Goal: Check status: Check status

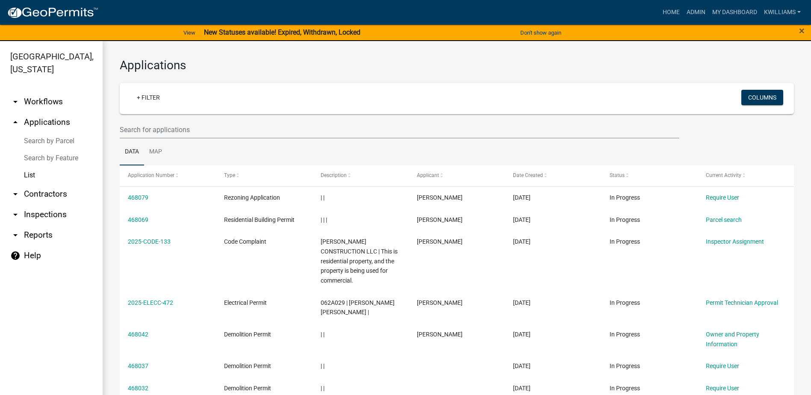
click at [45, 119] on link "arrow_drop_up Applications" at bounding box center [51, 122] width 103 height 21
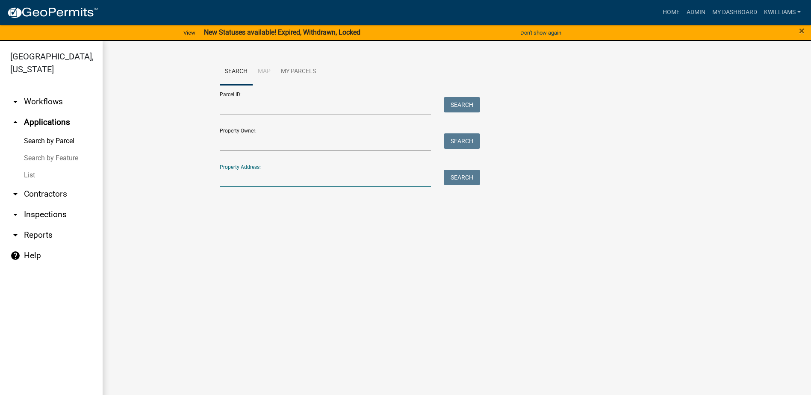
click at [301, 176] on input "Property Address:" at bounding box center [326, 179] width 212 height 18
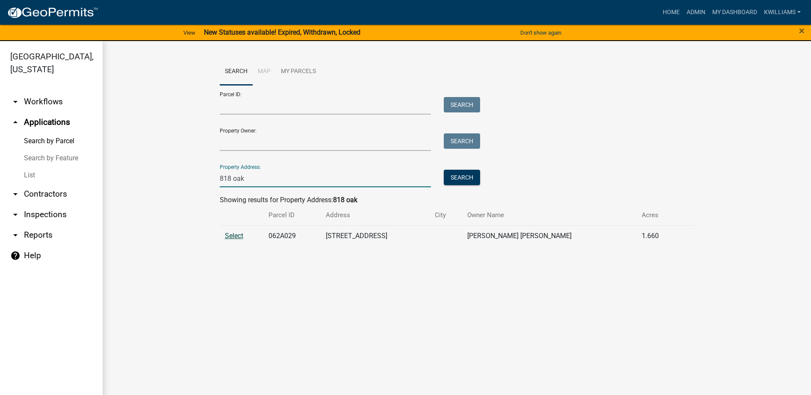
type input "818 oak"
click at [233, 239] on span "Select" at bounding box center [234, 236] width 18 height 8
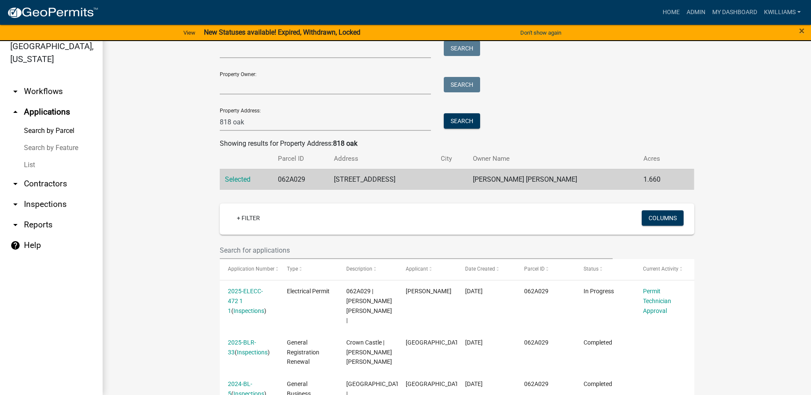
scroll to position [43, 0]
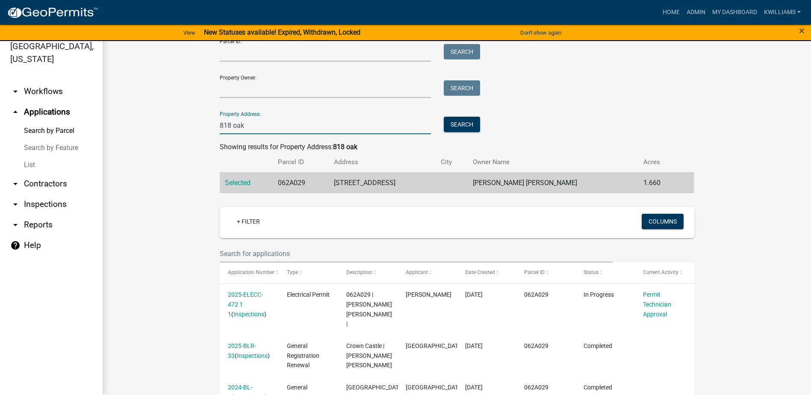
drag, startPoint x: 251, startPoint y: 126, endPoint x: 182, endPoint y: 148, distance: 72.8
click at [188, 150] on wm-workflow-application-search-view "Search Map My Parcels Parcel ID: Search Property Owner: Search Property Address…" at bounding box center [457, 254] width 674 height 499
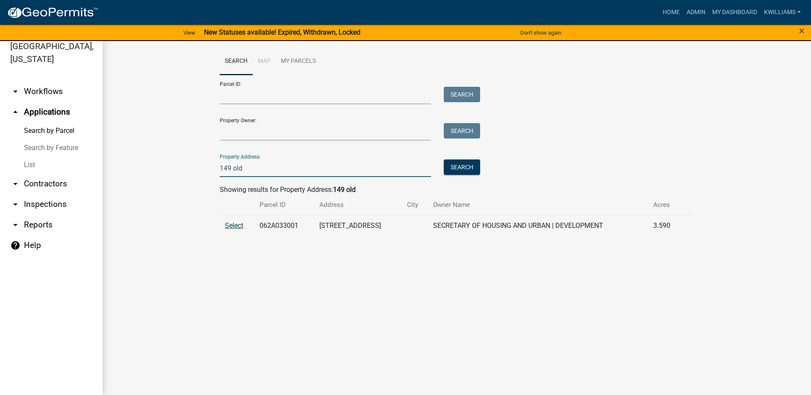
type input "149 old"
click at [233, 224] on span "Select" at bounding box center [234, 225] width 18 height 8
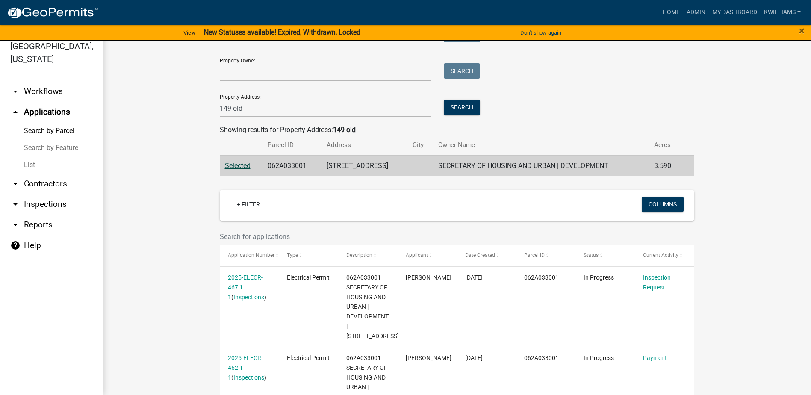
scroll to position [214, 0]
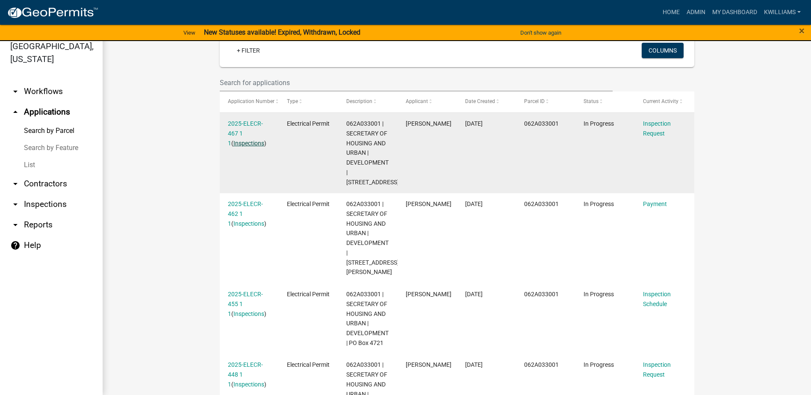
click at [246, 146] on link "Inspections" at bounding box center [248, 143] width 31 height 7
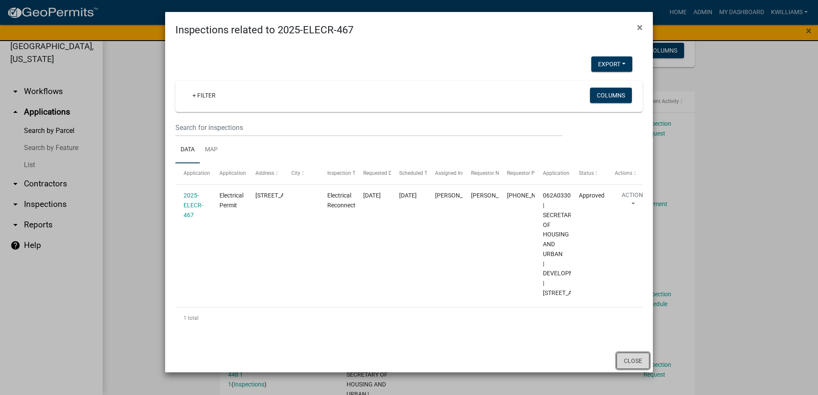
drag, startPoint x: 637, startPoint y: 367, endPoint x: 639, endPoint y: 373, distance: 5.8
click at [639, 369] on button "Close" at bounding box center [632, 361] width 33 height 16
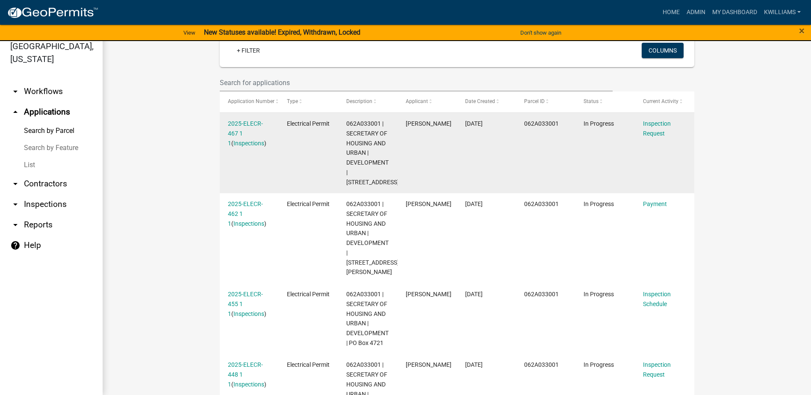
click at [228, 146] on div "2025-ELECR-467 1 1 ( Inspections )" at bounding box center [249, 133] width 43 height 29
click at [242, 122] on link "2025-ELECR-467 1 1" at bounding box center [245, 133] width 35 height 27
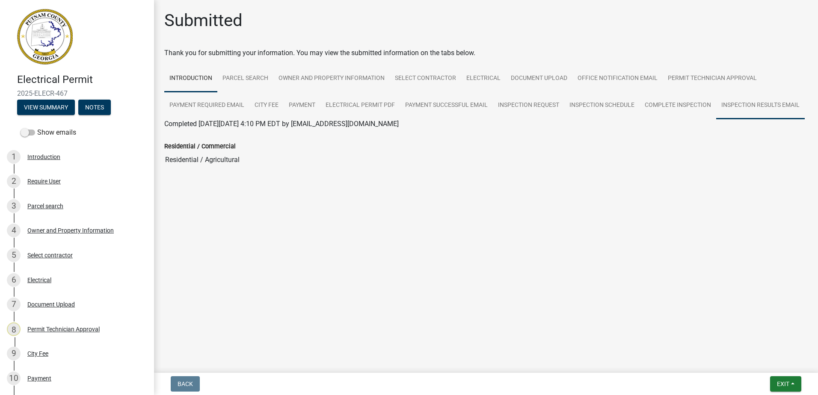
click at [744, 115] on link "Inspection Results Email" at bounding box center [760, 105] width 89 height 27
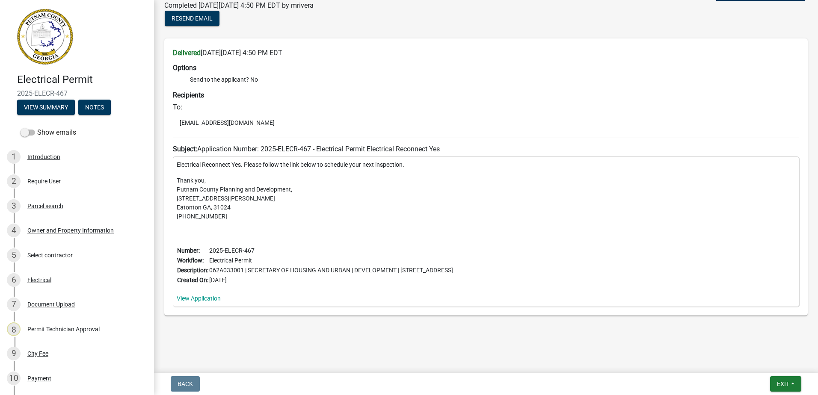
scroll to position [145, 0]
click at [784, 384] on span "Exit" at bounding box center [783, 384] width 12 height 7
click at [768, 366] on button "Save & Exit" at bounding box center [766, 361] width 68 height 21
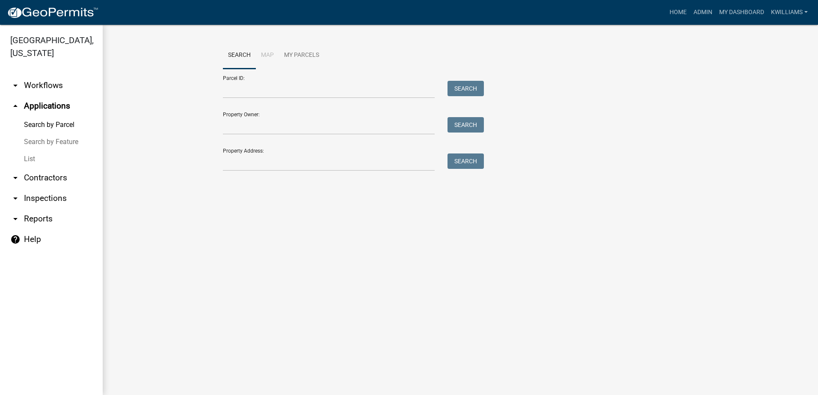
drag, startPoint x: 768, startPoint y: 356, endPoint x: 264, endPoint y: 258, distance: 514.0
click at [264, 258] on main "Search Map My Parcels Parcel ID: Search Property Owner: Search Property Address…" at bounding box center [460, 210] width 715 height 370
click at [63, 117] on link "Search by Parcel" at bounding box center [51, 124] width 103 height 17
click at [58, 124] on link "Search by Parcel" at bounding box center [51, 124] width 103 height 17
click at [49, 84] on link "arrow_drop_down Workflows" at bounding box center [51, 85] width 103 height 21
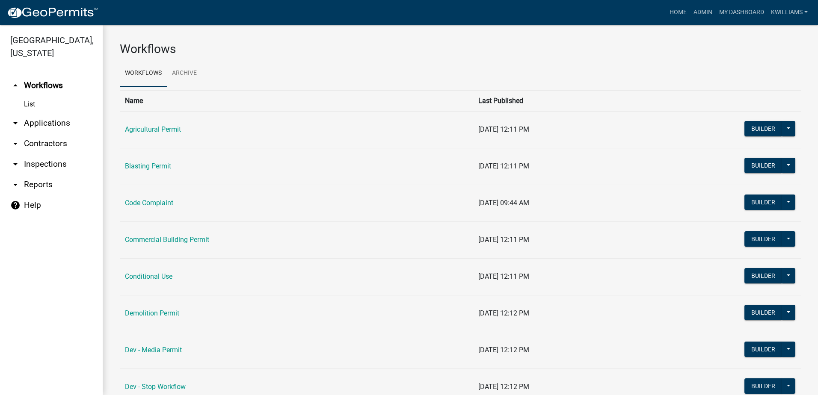
click at [64, 126] on link "arrow_drop_down Applications" at bounding box center [51, 123] width 103 height 21
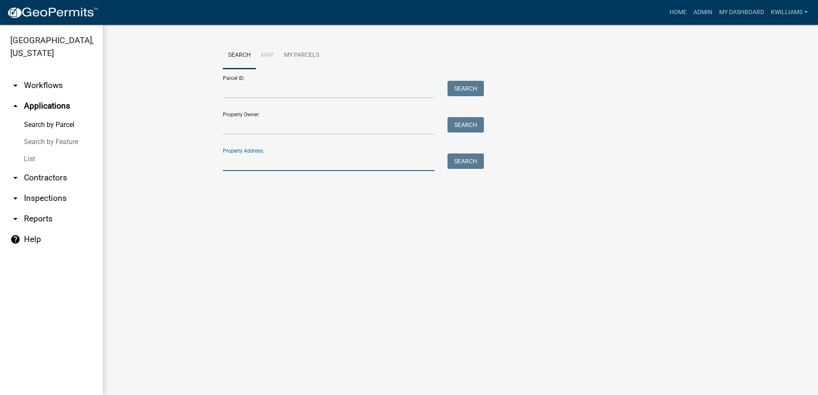
click at [247, 168] on input "Property Address:" at bounding box center [329, 163] width 212 height 18
type input "[STREET_ADDRESS]"
click at [496, 155] on div "Parcel ID: Search Property Owner: Search Property Address: [STREET_ADDRESS] Sea…" at bounding box center [460, 120] width 475 height 102
click at [471, 157] on button "Search" at bounding box center [465, 161] width 36 height 15
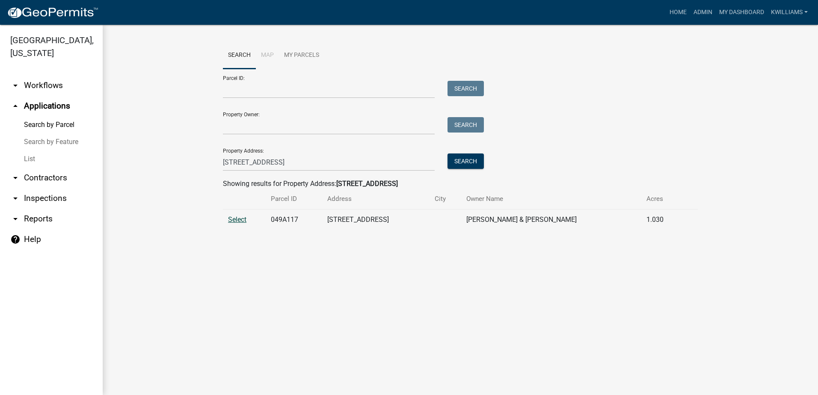
click at [239, 219] on span "Select" at bounding box center [237, 220] width 18 height 8
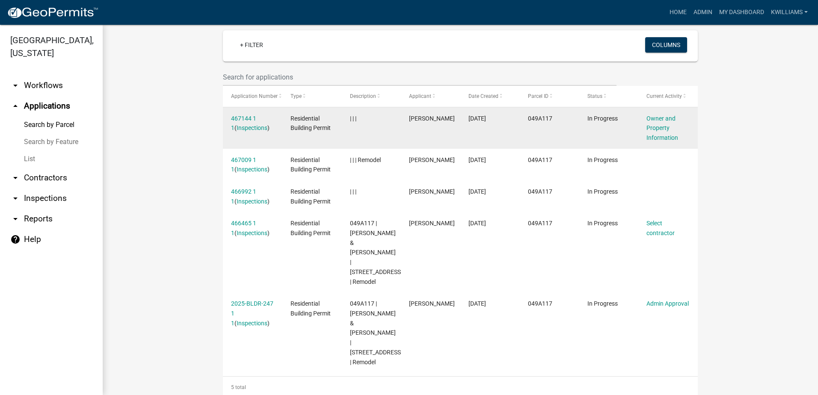
scroll to position [214, 0]
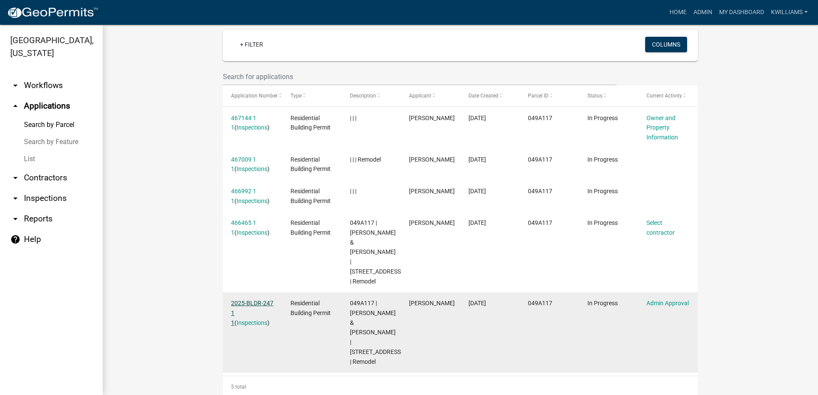
click at [242, 300] on link "2025-BLDR-247 1 1" at bounding box center [252, 313] width 42 height 27
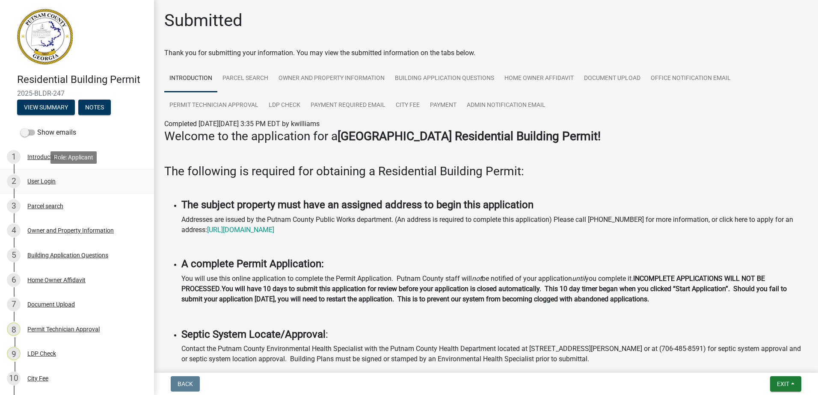
click at [44, 180] on div "User Login" at bounding box center [41, 181] width 28 height 6
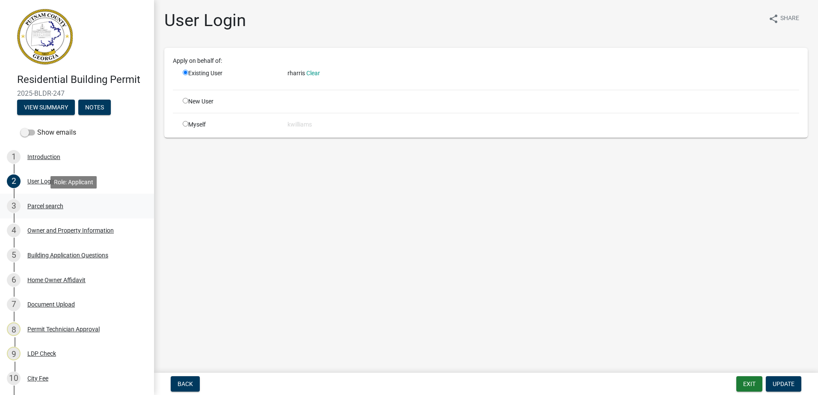
click at [47, 202] on div "3 Parcel search" at bounding box center [73, 206] width 133 height 14
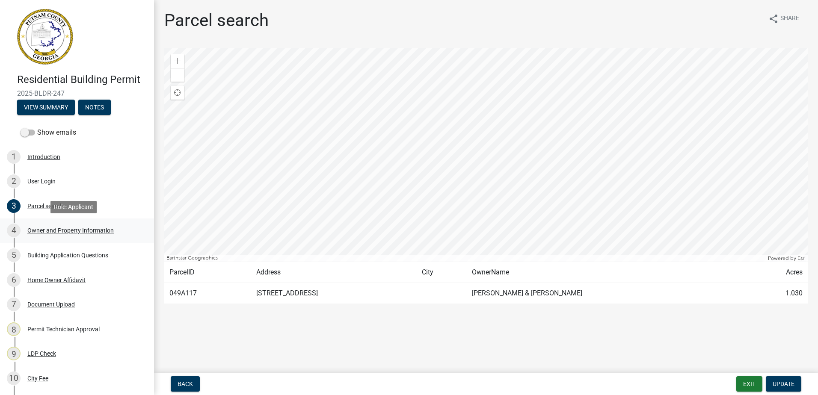
click at [69, 231] on div "Owner and Property Information" at bounding box center [70, 230] width 86 height 6
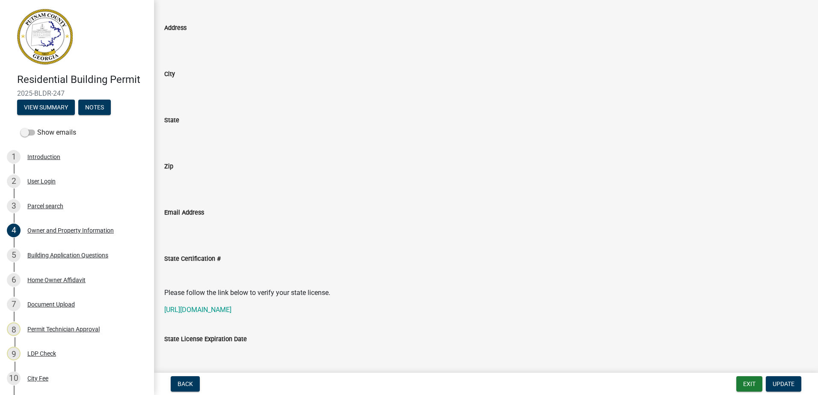
scroll to position [855, 0]
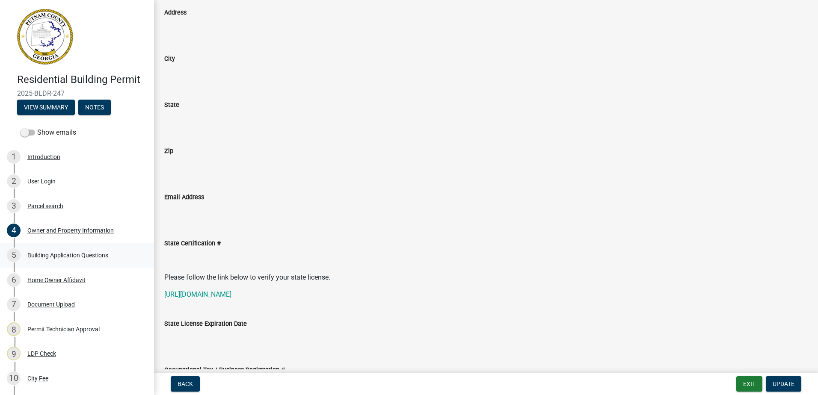
click at [92, 252] on div "Building Application Questions" at bounding box center [67, 255] width 81 height 6
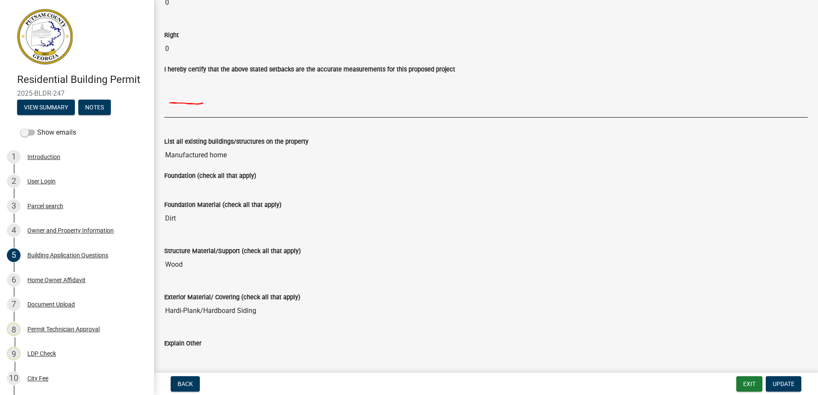
scroll to position [1240, 0]
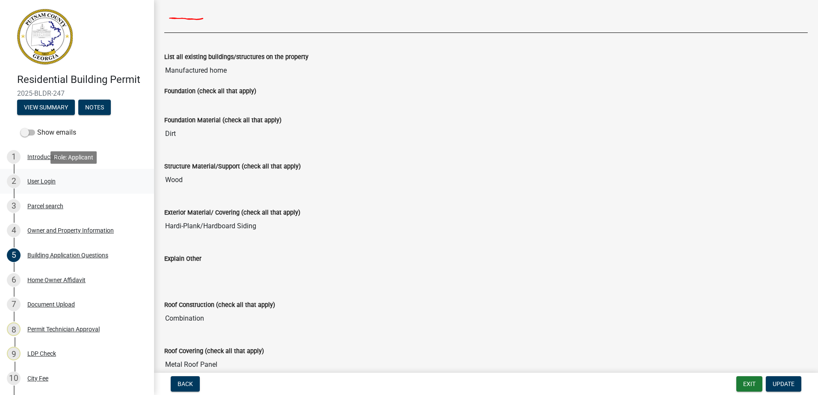
click at [56, 180] on div "User Login" at bounding box center [41, 181] width 28 height 6
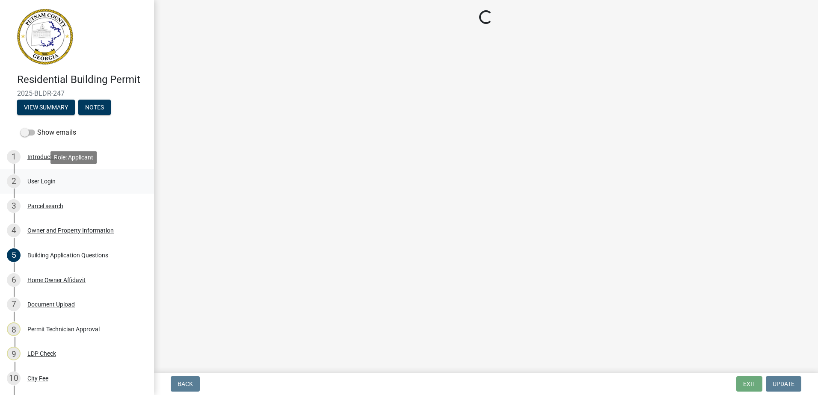
scroll to position [0, 0]
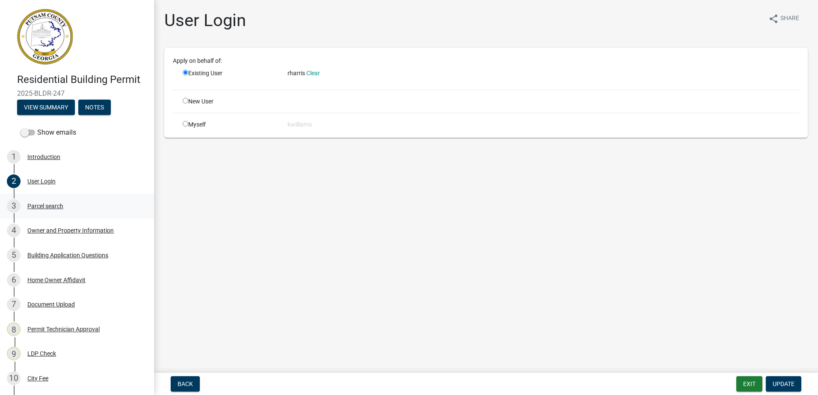
drag, startPoint x: 62, startPoint y: 206, endPoint x: 71, endPoint y: 216, distance: 13.3
click at [68, 213] on div "3 Parcel search" at bounding box center [73, 206] width 133 height 14
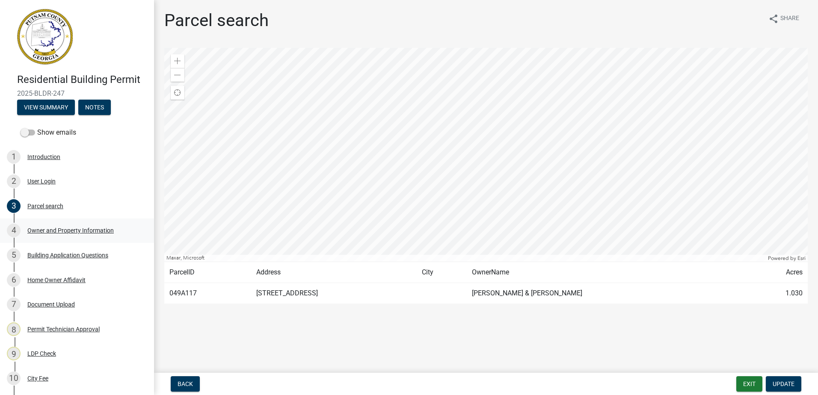
drag, startPoint x: 71, startPoint y: 216, endPoint x: 74, endPoint y: 228, distance: 13.2
click at [72, 228] on div "Owner and Property Information" at bounding box center [70, 230] width 86 height 6
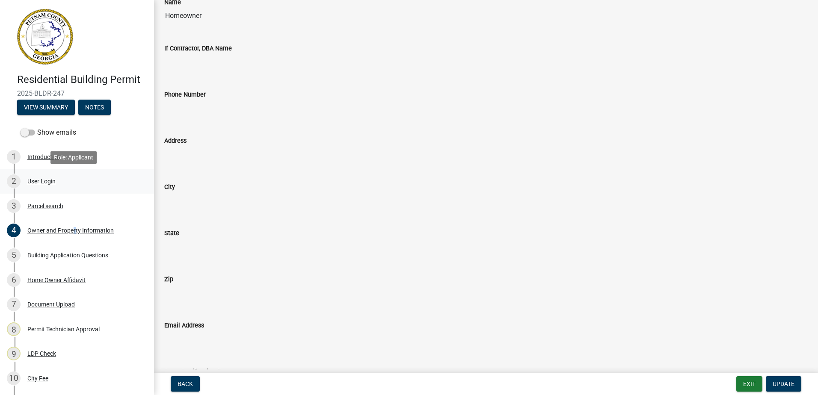
scroll to position [149, 0]
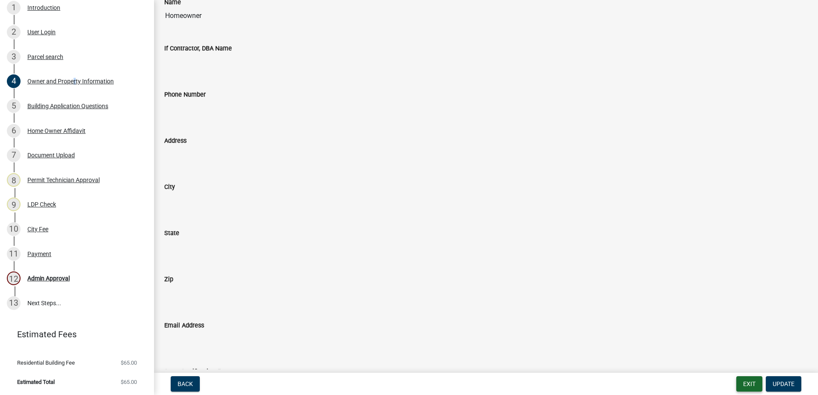
drag, startPoint x: 751, startPoint y: 384, endPoint x: 748, endPoint y: 378, distance: 6.2
click at [748, 378] on button "Exit" at bounding box center [749, 383] width 26 height 15
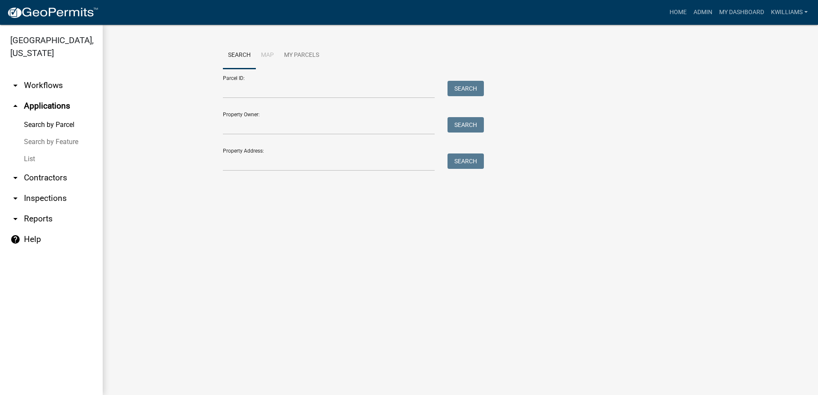
drag, startPoint x: 289, startPoint y: 174, endPoint x: 281, endPoint y: 164, distance: 12.7
click at [288, 173] on div "Search Map My Parcels Parcel ID: Search Property Owner: Search Property Address…" at bounding box center [459, 110] width 487 height 137
click at [281, 163] on input "Property Address:" at bounding box center [329, 163] width 212 height 18
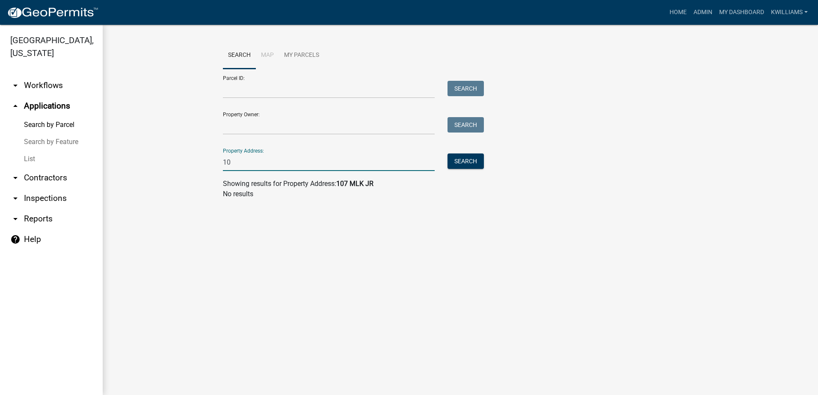
type input "1"
click at [291, 159] on input "291 lot" at bounding box center [329, 163] width 212 height 18
type input "2"
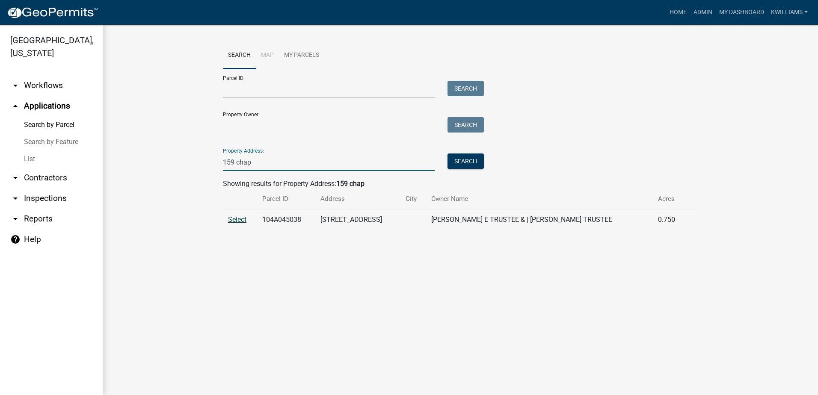
type input "159 chap"
click at [241, 221] on span "Select" at bounding box center [237, 220] width 18 height 8
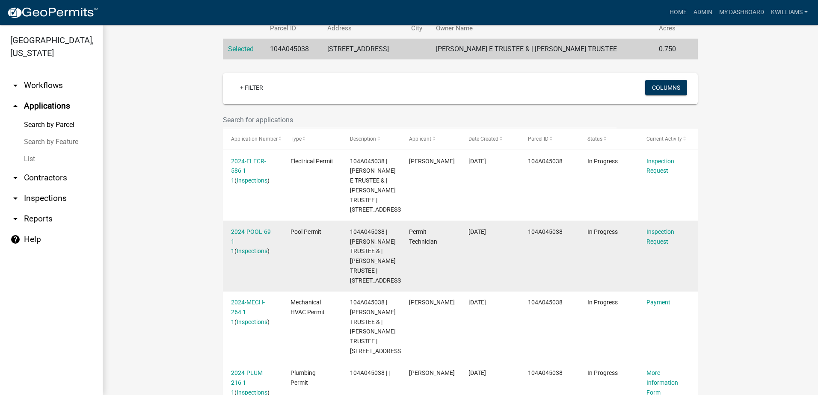
scroll to position [169, 0]
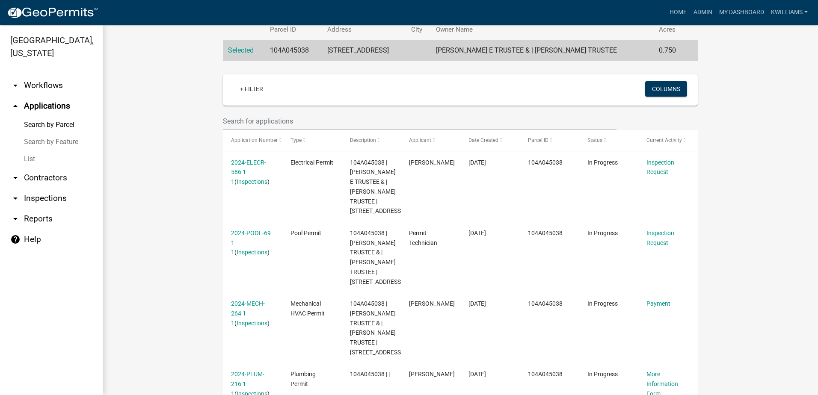
drag, startPoint x: 382, startPoint y: 227, endPoint x: 754, endPoint y: 244, distance: 372.8
click at [754, 244] on wm-workflow-application-search-view "Search Map My Parcels Parcel ID: Search Property Owner: Search Property Address…" at bounding box center [460, 283] width 681 height 820
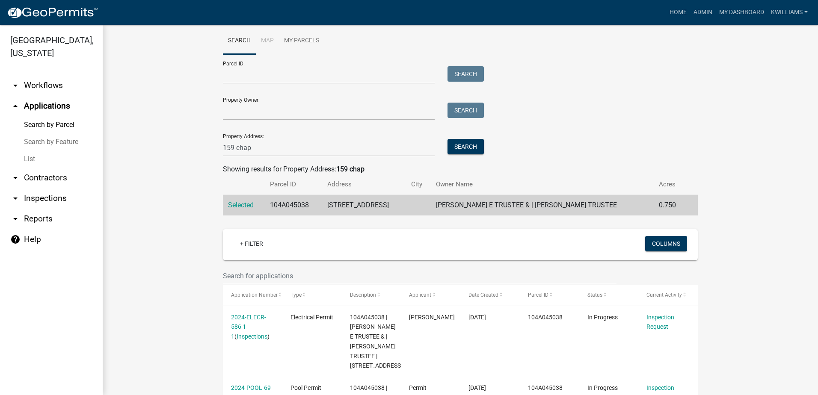
scroll to position [0, 0]
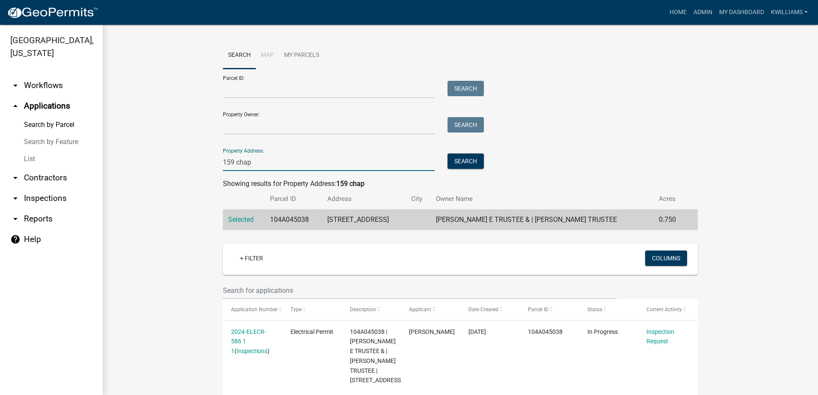
drag, startPoint x: 253, startPoint y: 161, endPoint x: 208, endPoint y: 178, distance: 47.9
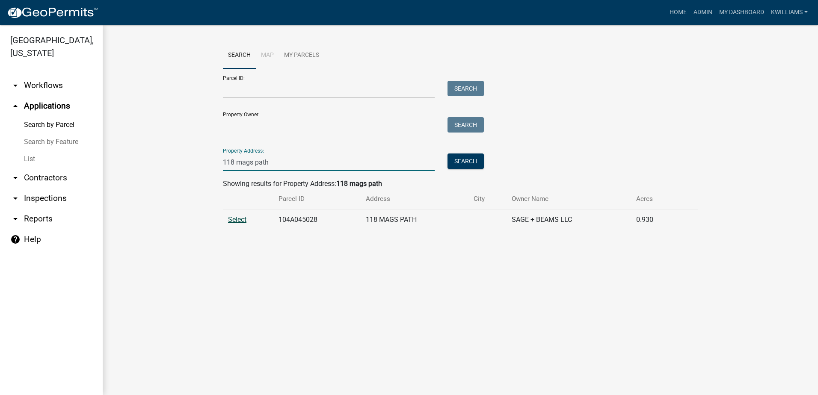
type input "118 mags path"
click at [239, 219] on span "Select" at bounding box center [237, 220] width 18 height 8
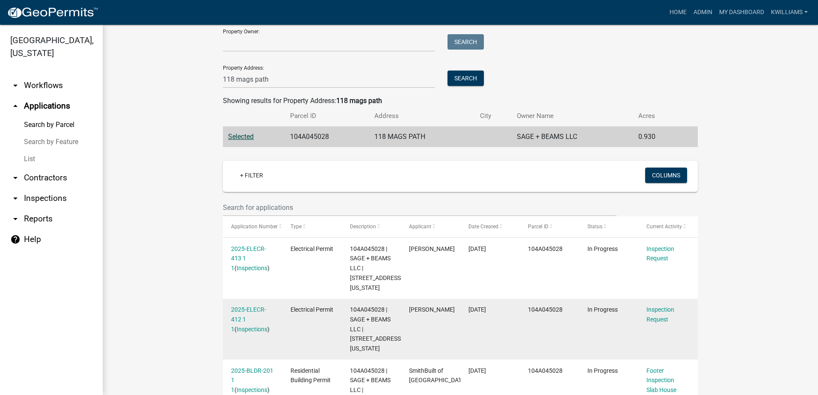
scroll to position [211, 0]
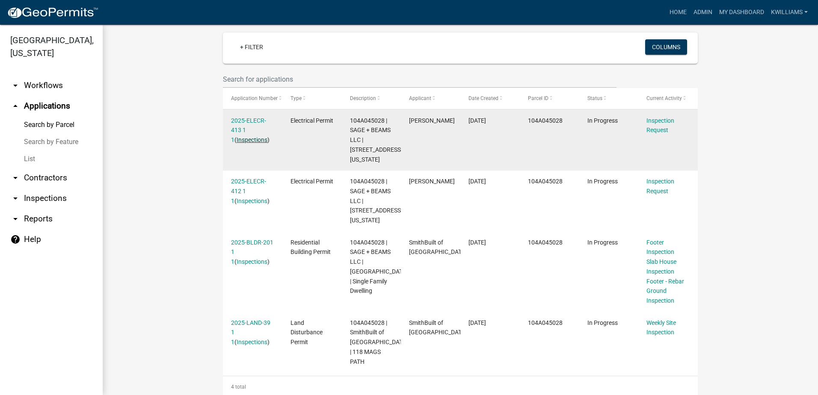
click at [256, 138] on link "Inspections" at bounding box center [251, 139] width 31 height 7
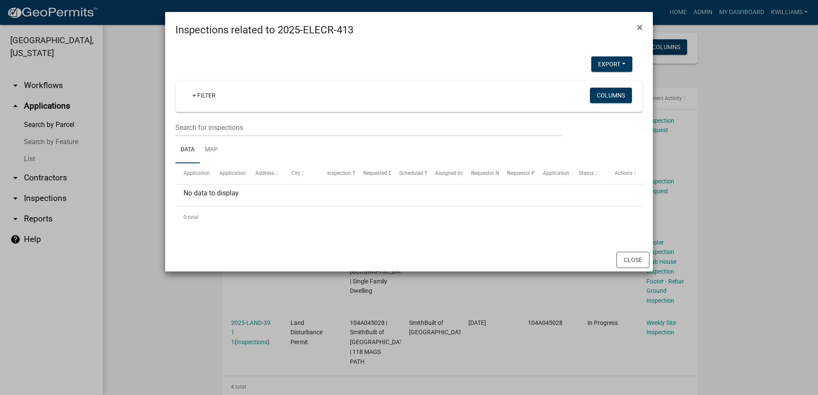
click at [168, 266] on div "Close" at bounding box center [408, 259] width 487 height 23
click at [175, 338] on ngb-modal-window "Inspections related to 2025-ELECR-413 × Export Excel Format (.xlsx) CSV Format …" at bounding box center [409, 197] width 818 height 395
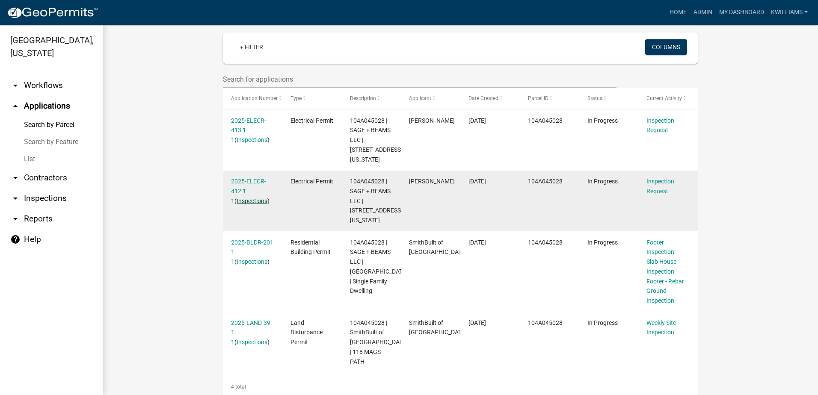
click at [259, 198] on link "Inspections" at bounding box center [251, 201] width 31 height 7
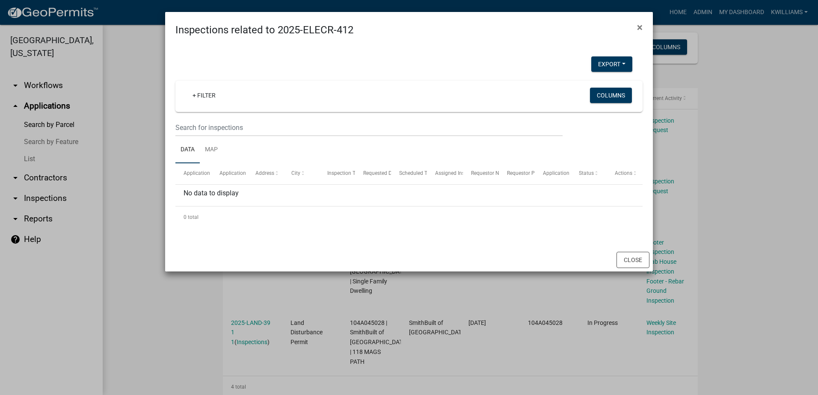
click at [107, 246] on ngb-modal-window "Inspections related to 2025-ELECR-412 × Export Excel Format (.xlsx) CSV Format …" at bounding box center [409, 197] width 818 height 395
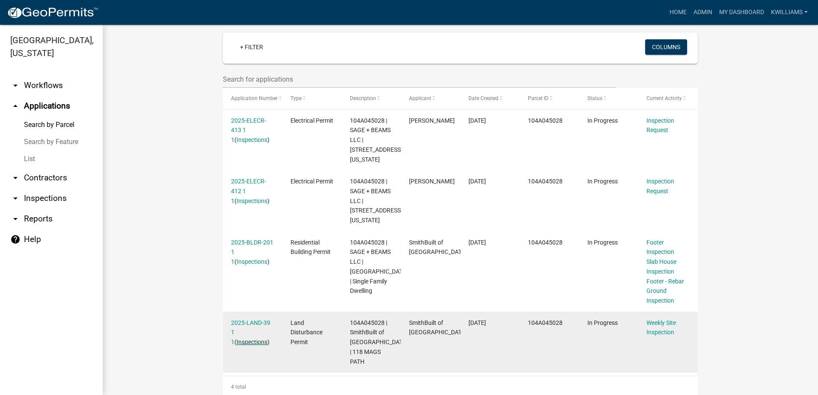
click at [239, 339] on link "Inspections" at bounding box center [251, 342] width 31 height 7
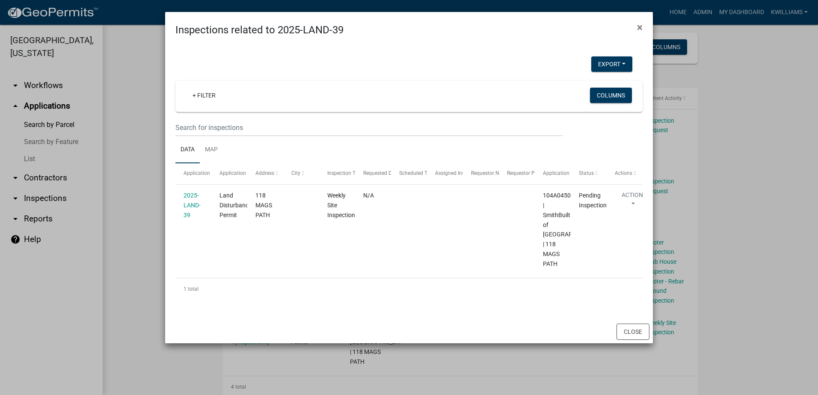
click at [166, 269] on div "Export Excel Format (.xlsx) CSV Format (.csv) + Filter Columns Data Map Applica…" at bounding box center [408, 179] width 487 height 283
click at [130, 284] on ngb-modal-window "Inspections related to 2025-LAND-39 × Export Excel Format (.xlsx) CSV Format (.…" at bounding box center [409, 197] width 818 height 395
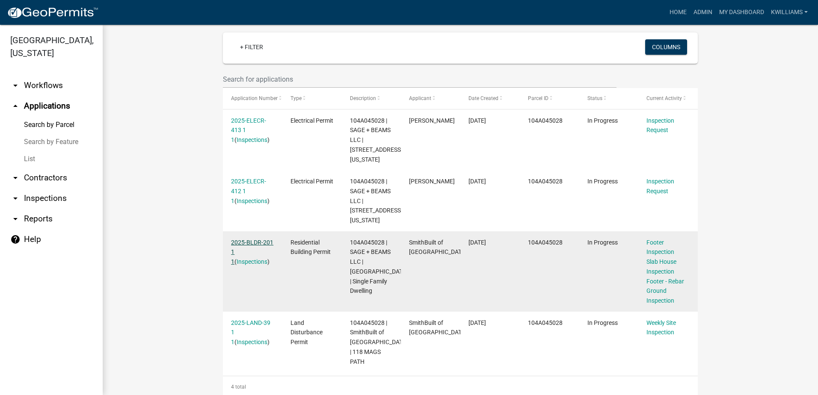
click at [254, 239] on link "2025-BLDR-201 1 1" at bounding box center [252, 252] width 42 height 27
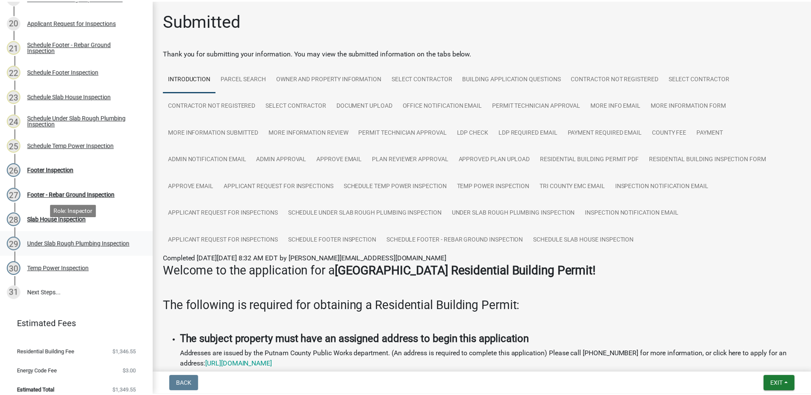
scroll to position [611, 0]
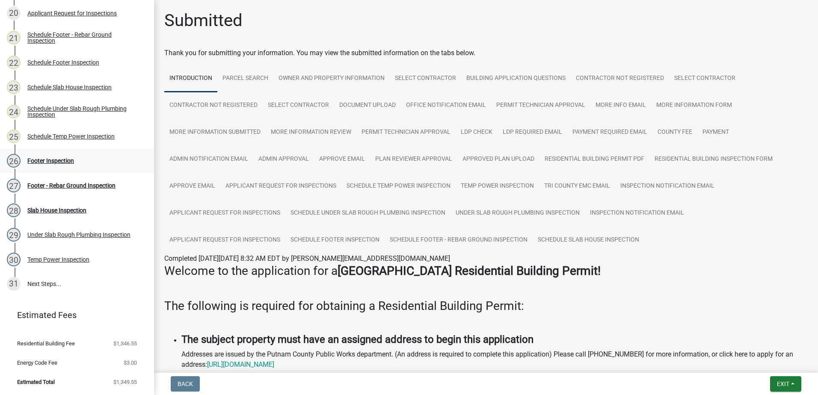
click at [66, 165] on div "26 Footer Inspection" at bounding box center [73, 161] width 133 height 14
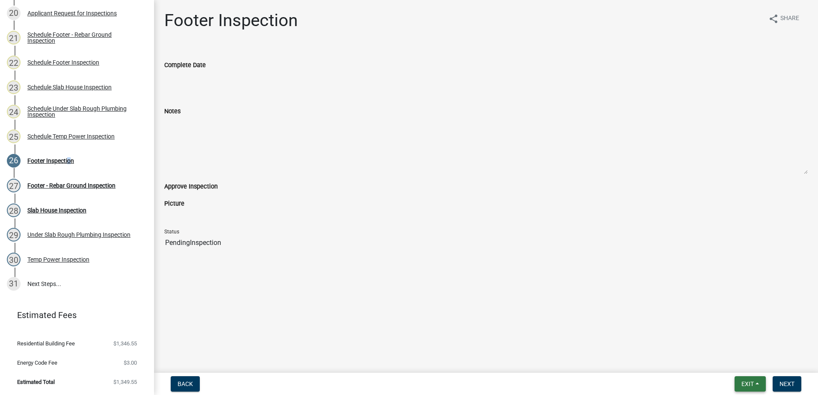
click at [758, 390] on button "Exit" at bounding box center [749, 383] width 31 height 15
click at [742, 363] on button "Save & Exit" at bounding box center [731, 361] width 68 height 21
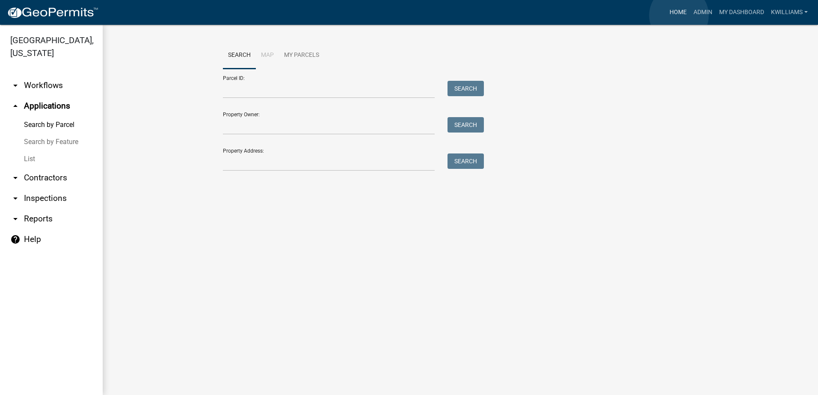
click at [679, 15] on link "Home" at bounding box center [678, 12] width 24 height 16
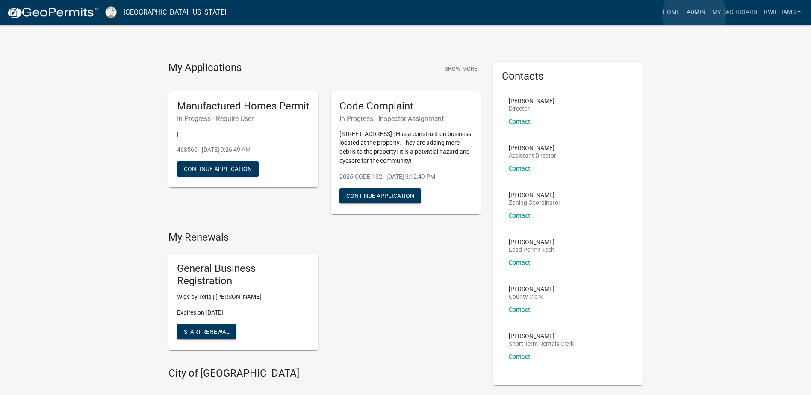
drag, startPoint x: 596, startPoint y: 6, endPoint x: 694, endPoint y: 15, distance: 98.3
click at [694, 15] on link "Admin" at bounding box center [696, 12] width 26 height 16
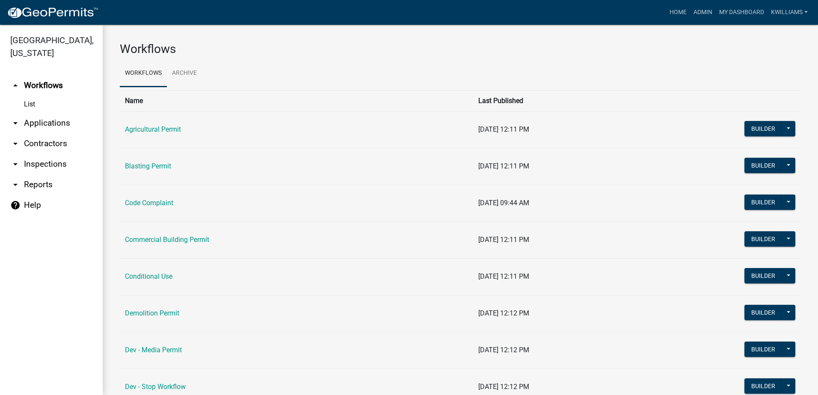
click at [50, 123] on link "arrow_drop_down Applications" at bounding box center [51, 123] width 103 height 21
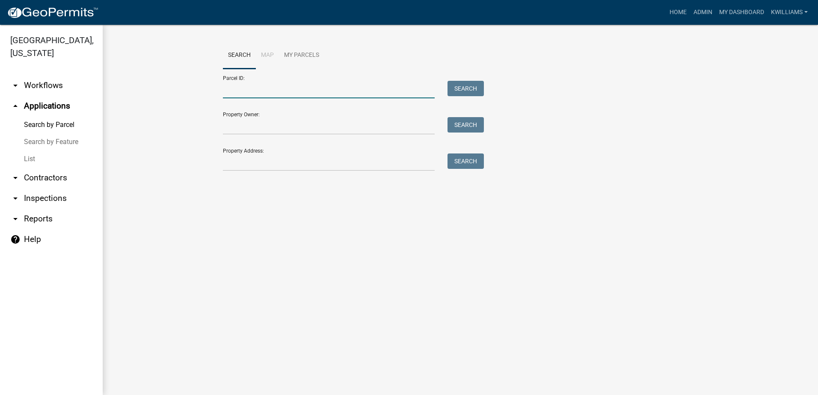
click at [289, 91] on input "Parcel ID:" at bounding box center [329, 90] width 212 height 18
drag, startPoint x: 404, startPoint y: 364, endPoint x: 337, endPoint y: 278, distance: 109.1
click at [392, 332] on main "Search Map My Parcels Parcel ID: Search Property Owner: Search Property Address…" at bounding box center [460, 210] width 715 height 370
click at [301, 124] on input "Property Owner:" at bounding box center [329, 126] width 212 height 18
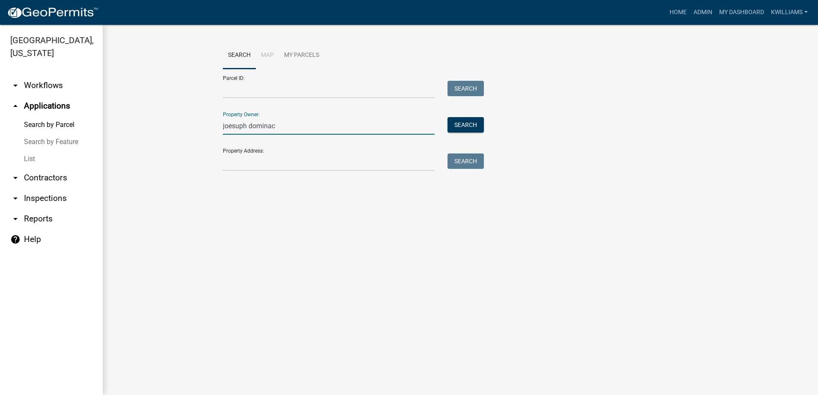
click at [259, 125] on input "joesuph dominac" at bounding box center [329, 126] width 212 height 18
type input "[PERSON_NAME]"
click at [475, 121] on button "Search" at bounding box center [465, 124] width 36 height 15
drag, startPoint x: 319, startPoint y: 120, endPoint x: 140, endPoint y: 138, distance: 179.7
click at [145, 136] on wm-workflow-application-search-view "Search Map My Parcels Parcel ID: Search Property Owner: [PERSON_NAME] Search Pr…" at bounding box center [460, 124] width 681 height 164
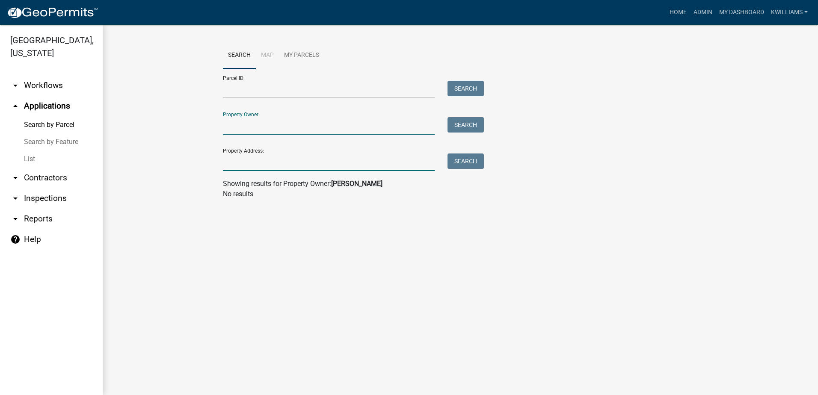
click at [293, 161] on input "Property Address:" at bounding box center [329, 163] width 212 height 18
type input "4"
drag, startPoint x: 293, startPoint y: 161, endPoint x: 666, endPoint y: 0, distance: 406.2
click at [315, 144] on div "Property Address: Search" at bounding box center [351, 157] width 257 height 30
click at [254, 163] on input "Property Address:" at bounding box center [329, 163] width 212 height 18
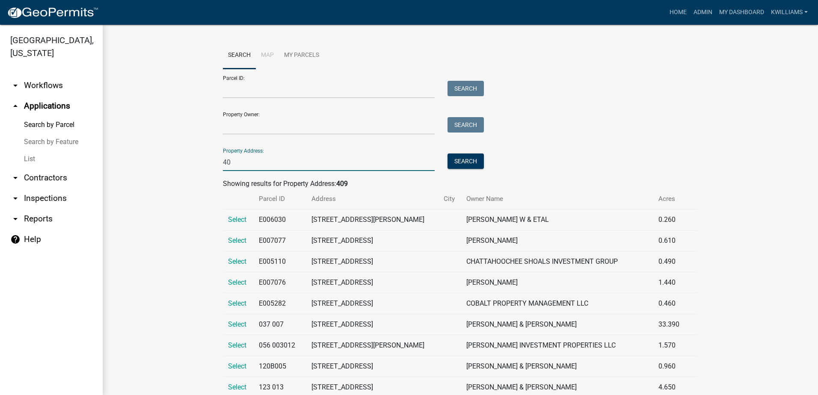
type input "4"
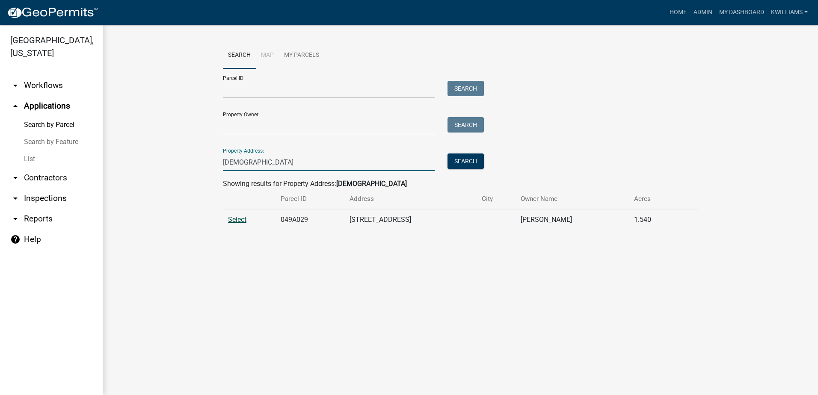
type input "[DEMOGRAPHIC_DATA]"
click at [240, 220] on span "Select" at bounding box center [237, 220] width 18 height 8
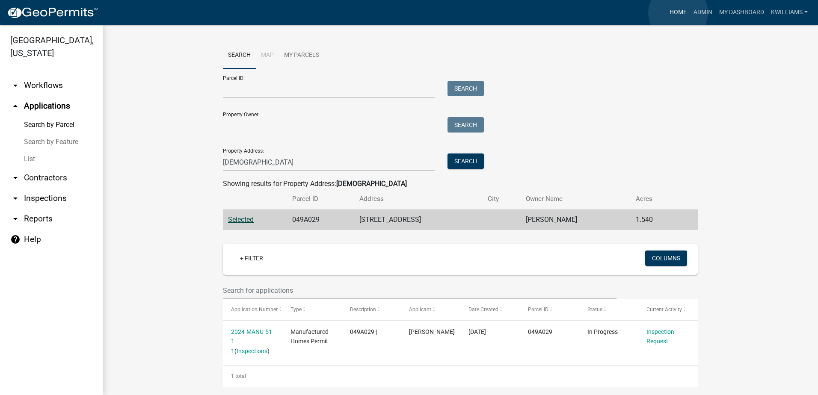
click at [677, 13] on link "Home" at bounding box center [678, 12] width 24 height 16
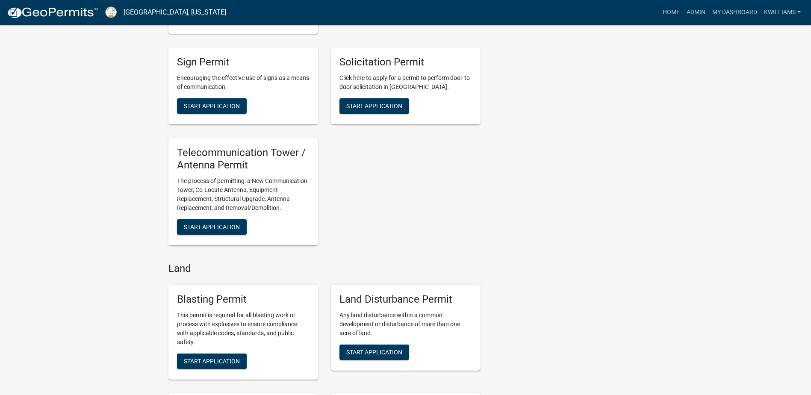
scroll to position [1592, 0]
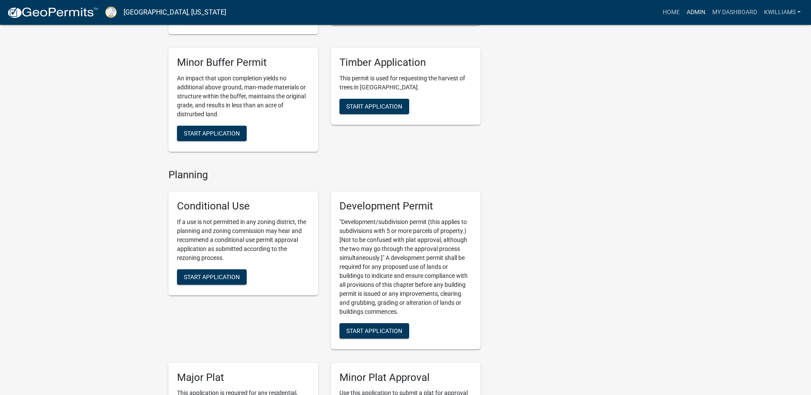
click at [688, 11] on link "Admin" at bounding box center [696, 12] width 26 height 16
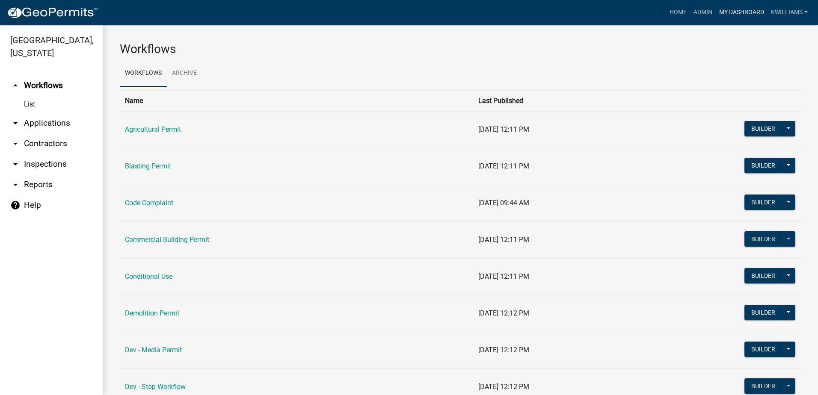
click at [727, 11] on link "My Dashboard" at bounding box center [741, 12] width 52 height 16
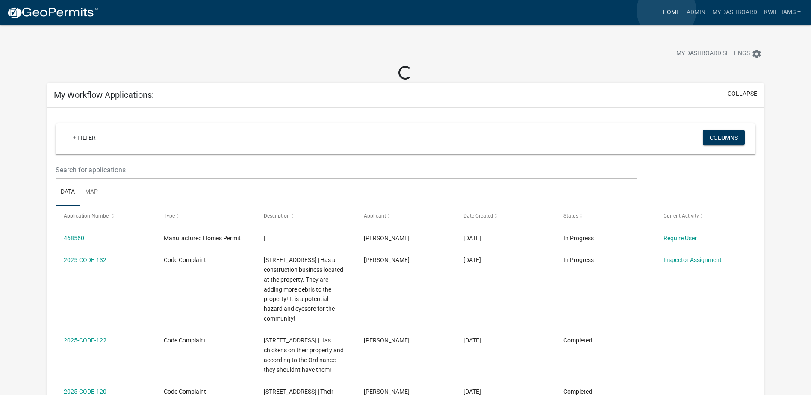
click at [667, 11] on link "Home" at bounding box center [671, 12] width 24 height 16
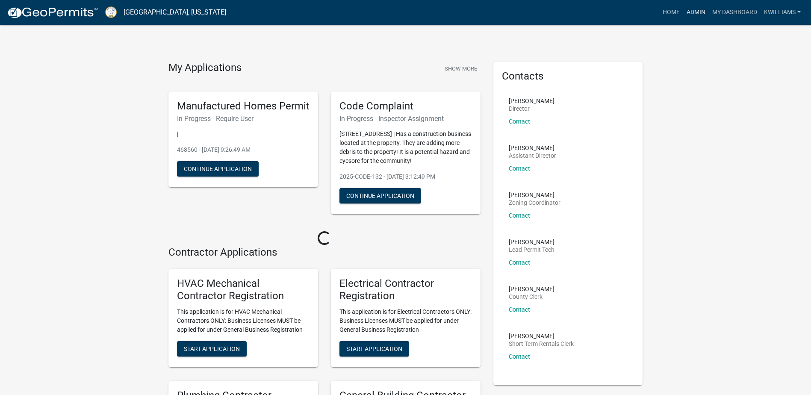
click at [689, 16] on link "Admin" at bounding box center [696, 12] width 26 height 16
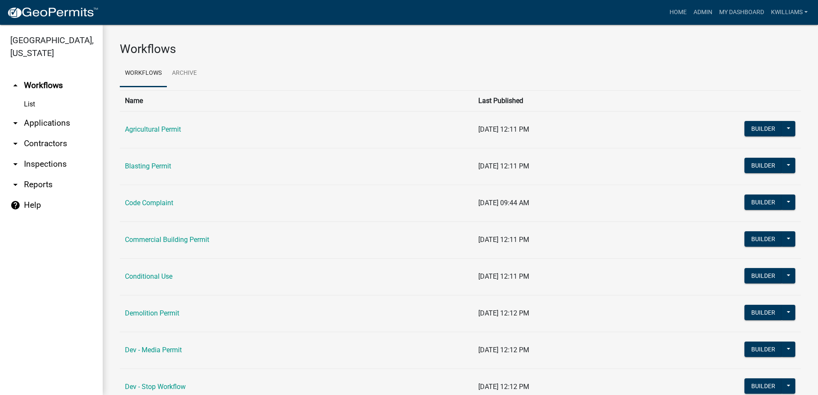
click at [50, 125] on link "arrow_drop_down Applications" at bounding box center [51, 123] width 103 height 21
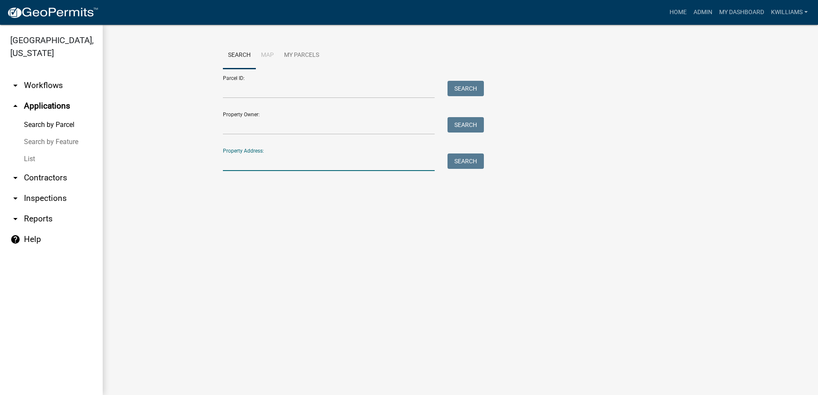
click at [241, 164] on input "Property Address:" at bounding box center [329, 163] width 212 height 18
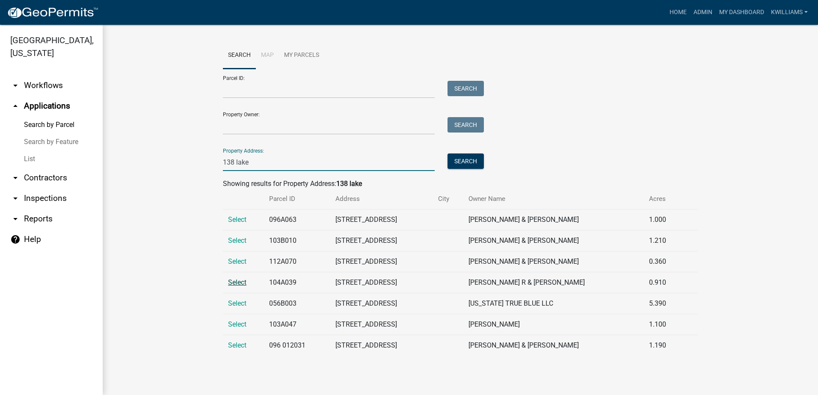
type input "138 lake"
click at [240, 285] on span "Select" at bounding box center [237, 282] width 18 height 8
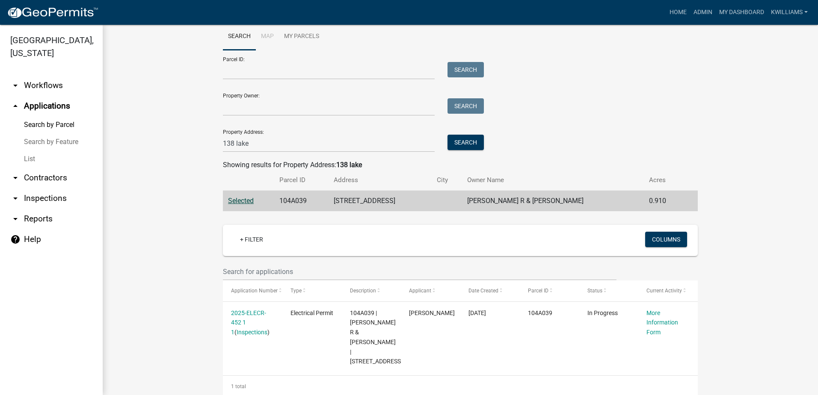
scroll to position [28, 0]
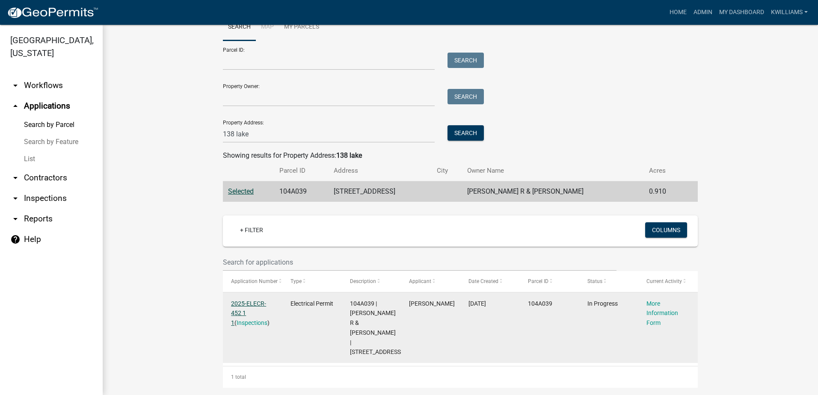
click at [236, 316] on link "2025-ELECR-452 1 1" at bounding box center [248, 313] width 35 height 27
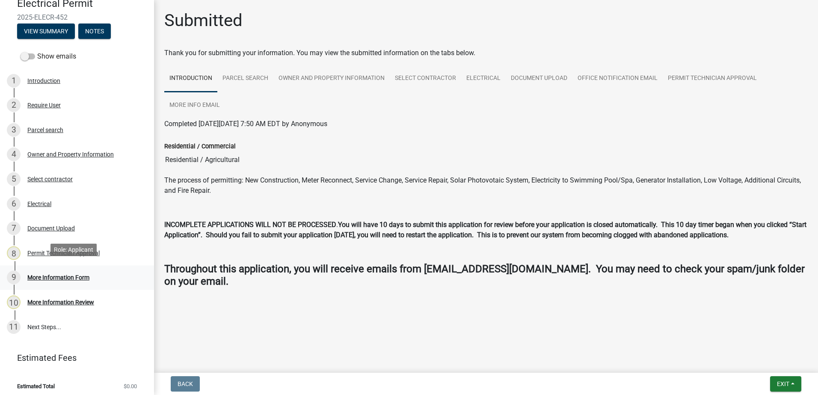
scroll to position [80, 0]
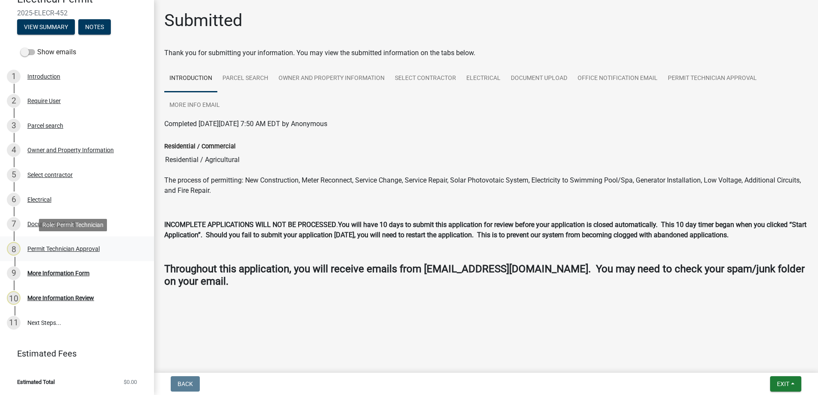
click at [83, 257] on link "8 Permit Technician Approval" at bounding box center [77, 248] width 154 height 25
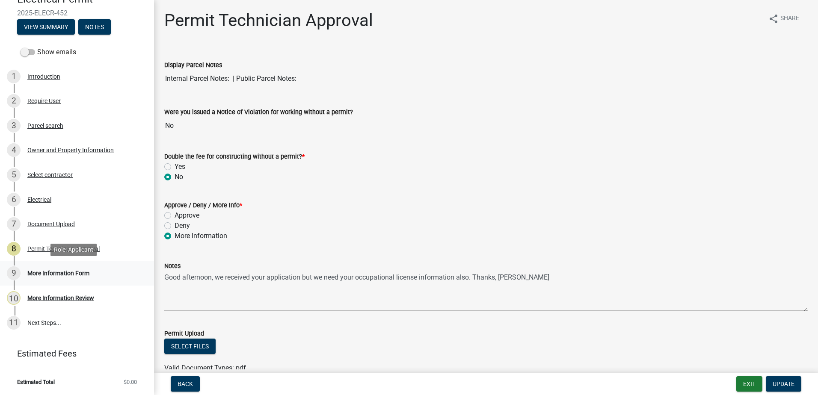
click at [89, 272] on div "9 More Information Form" at bounding box center [73, 273] width 133 height 14
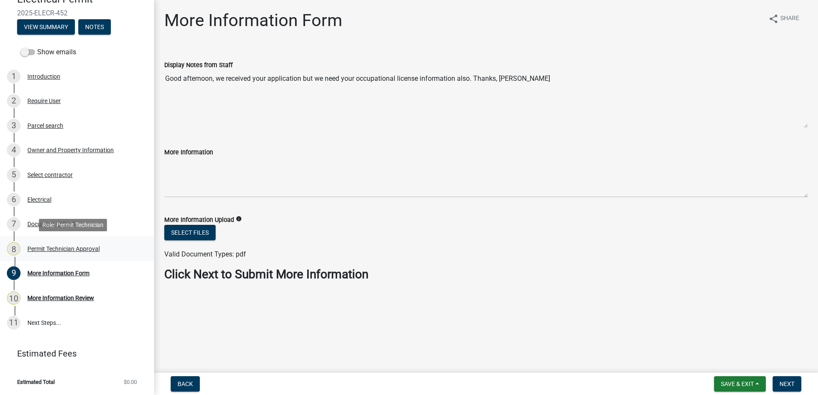
click at [83, 251] on div "Permit Technician Approval" at bounding box center [63, 249] width 72 height 6
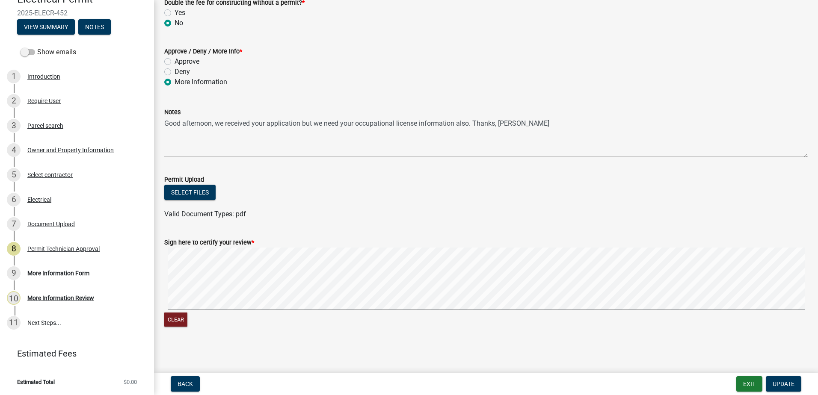
scroll to position [154, 0]
click at [50, 267] on div "9 More Information Form" at bounding box center [73, 273] width 133 height 14
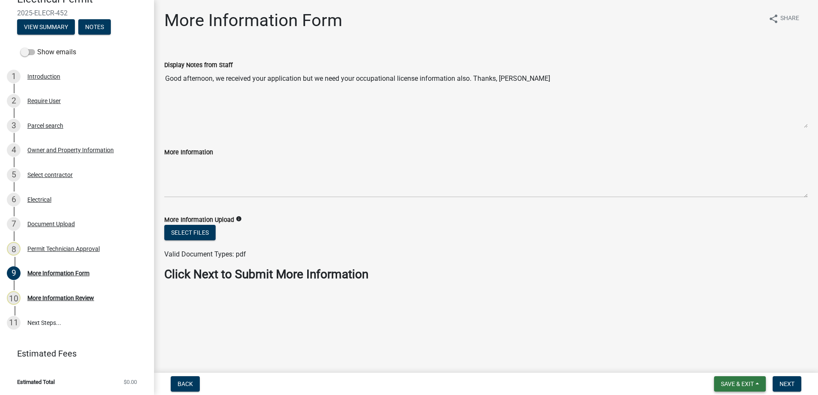
drag, startPoint x: 734, startPoint y: 382, endPoint x: 730, endPoint y: 377, distance: 6.2
click at [732, 381] on span "Save & Exit" at bounding box center [737, 384] width 33 height 7
click at [722, 366] on button "Save & Exit" at bounding box center [731, 361] width 68 height 21
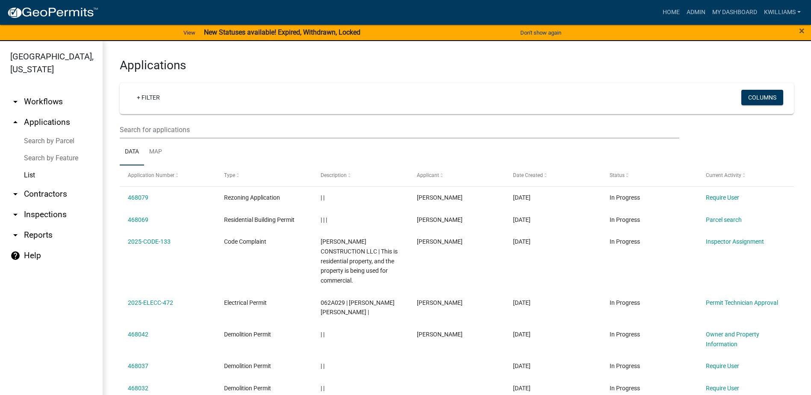
scroll to position [187, 0]
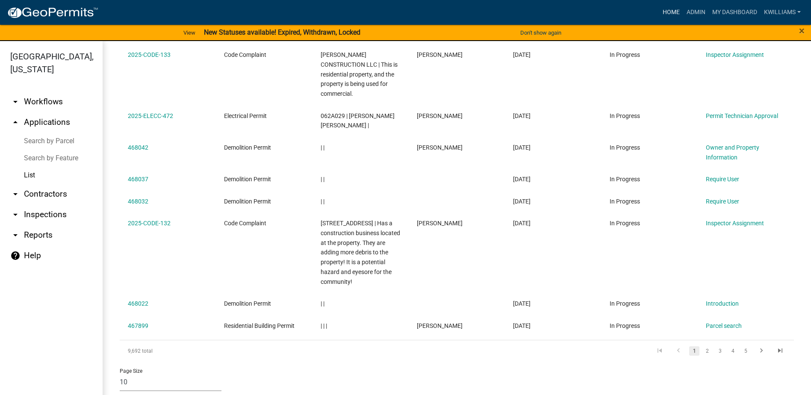
click at [660, 14] on link "Home" at bounding box center [671, 12] width 24 height 16
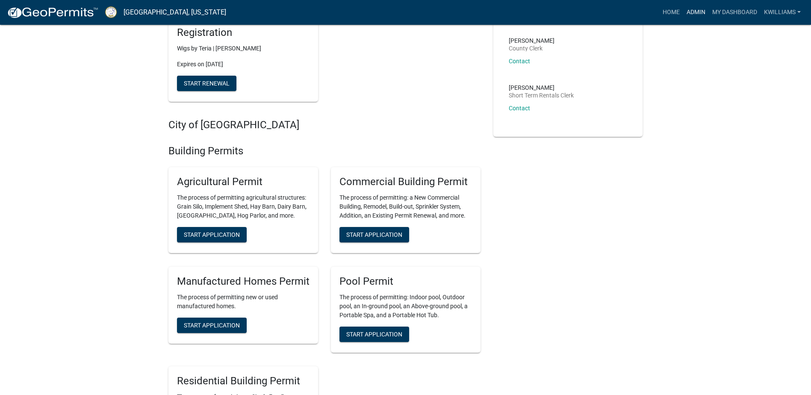
scroll to position [385, 0]
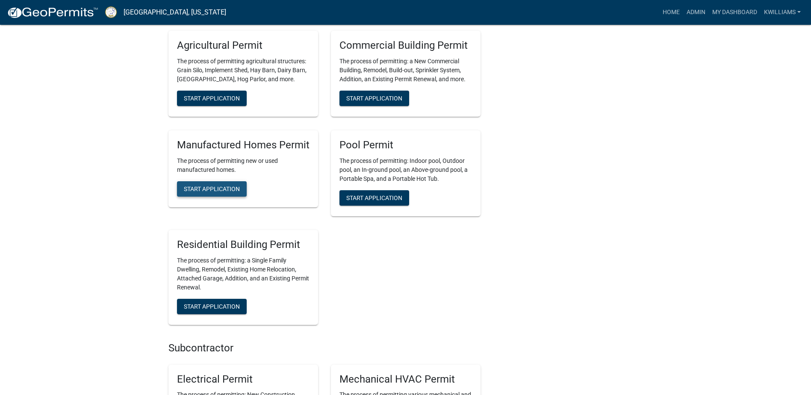
click at [223, 189] on span "Start Application" at bounding box center [212, 189] width 56 height 7
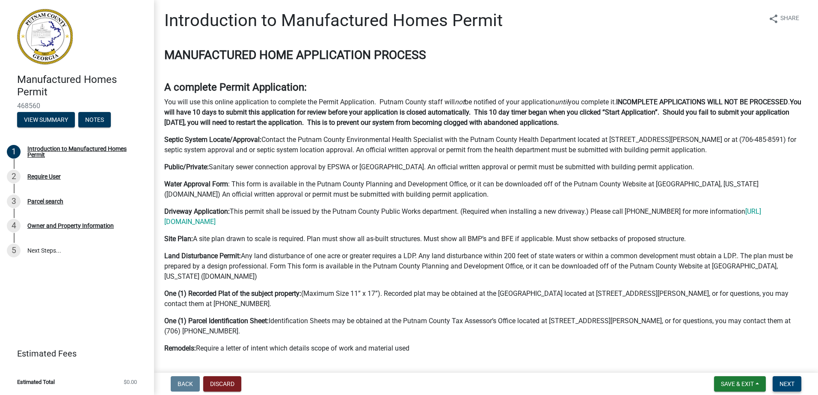
click at [790, 385] on span "Next" at bounding box center [786, 384] width 15 height 7
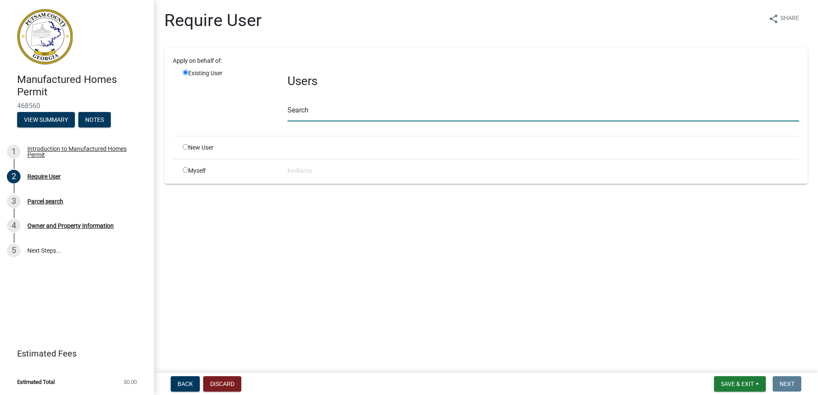
click at [307, 107] on input "text" at bounding box center [542, 113] width 511 height 18
type input "rharris"
